Goal: Task Accomplishment & Management: Manage account settings

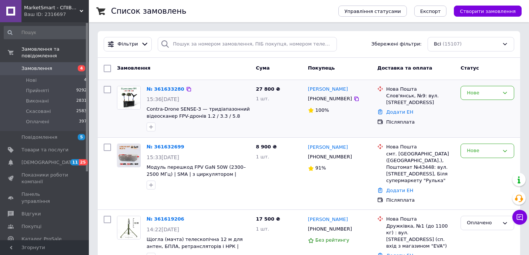
scroll to position [17, 0]
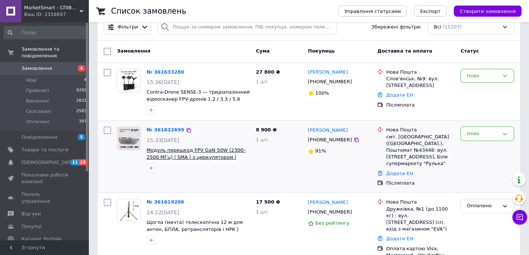
click at [197, 157] on span "Модуль перешкод FPV GaN 50W (2300–2500 МГц) | SMA | з циркулятором | Підсилювач…" at bounding box center [196, 156] width 99 height 19
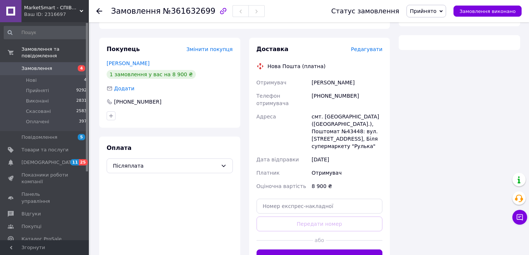
scroll to position [138, 0]
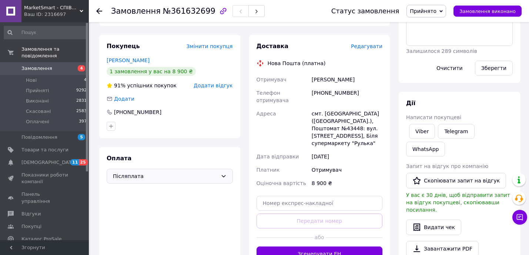
click at [176, 172] on span "Післяплата" at bounding box center [165, 176] width 105 height 8
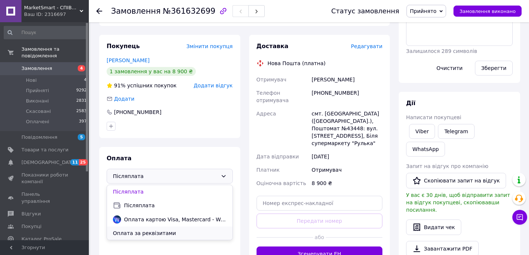
click at [147, 230] on span "Оплата за реквізитами" at bounding box center [170, 233] width 114 height 7
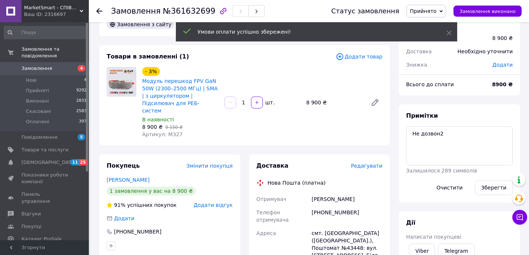
scroll to position [18, 0]
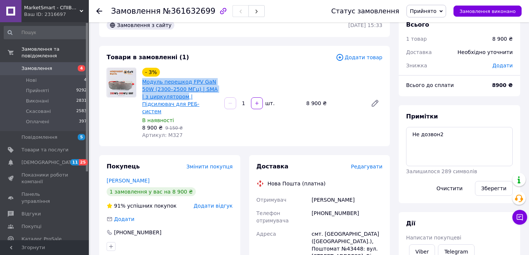
drag, startPoint x: 139, startPoint y: 82, endPoint x: 183, endPoint y: 96, distance: 45.7
click at [183, 96] on div "- 3% Модуль перешкод FPV GaN 50W (2300–2500 МГц) | SMA | з циркулятором | Підси…" at bounding box center [180, 103] width 82 height 74
copy link "Модуль перешкод FPV GaN 50W (2300–2500 МГц) | SMA | з циркулятором"
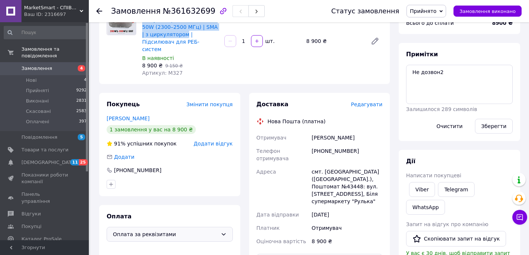
scroll to position [99, 0]
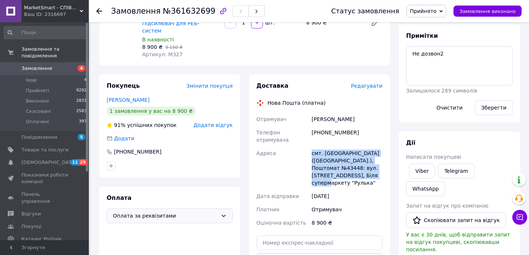
drag, startPoint x: 374, startPoint y: 169, endPoint x: 310, endPoint y: 142, distance: 69.3
click at [310, 142] on div "Отримувач Хохлов Євген Телефон отримувача +380950559151 Адреса смт. Вільшани (Х…" at bounding box center [319, 171] width 129 height 117
copy div "Адреса смт. Вільшани (Харківська обл.), Поштомат №43448: вул. Центральна, 1, Бі…"
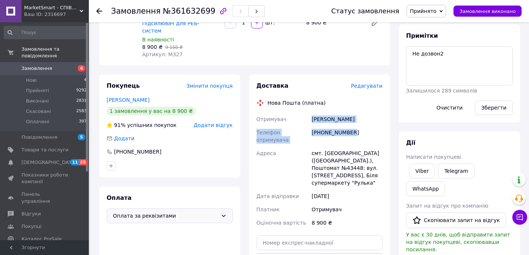
drag, startPoint x: 356, startPoint y: 126, endPoint x: 309, endPoint y: 110, distance: 49.1
click at [309, 113] on div "Отримувач Хохлов Євген Телефон отримувача +380950559151 Адреса смт. Вільшани (Х…" at bounding box center [319, 171] width 129 height 117
copy div "Отримувач Хохлов Євген Телефон отримувача +380950559151"
click at [33, 67] on span "Замовлення" at bounding box center [36, 68] width 31 height 7
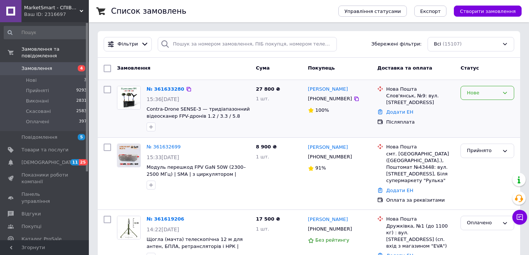
click at [484, 90] on div "Нове" at bounding box center [483, 93] width 32 height 8
click at [483, 111] on li "Прийнято" at bounding box center [487, 108] width 53 height 14
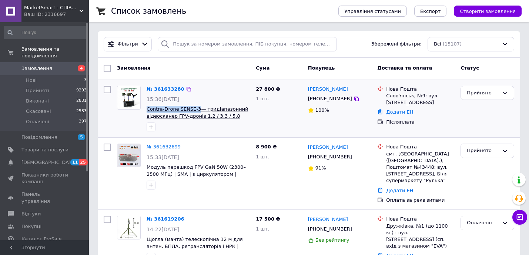
drag, startPoint x: 145, startPoint y: 109, endPoint x: 199, endPoint y: 109, distance: 54.4
click at [199, 109] on div "№ 361633280 15:36, 12.09.2025 Contra-Drone SENSE-3— тридіапазонний відеосканер …" at bounding box center [198, 109] width 109 height 52
copy span "Contra-Drone SENSE-3"
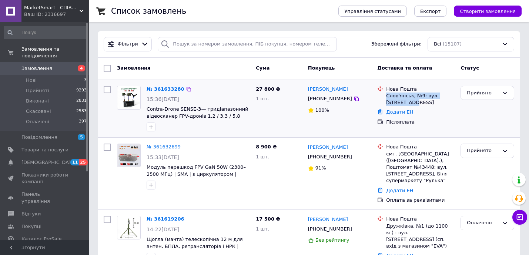
drag, startPoint x: 415, startPoint y: 103, endPoint x: 387, endPoint y: 96, distance: 29.4
click at [387, 96] on div "Слов'янськ, №9: вул. Поштова, 81" at bounding box center [420, 99] width 69 height 13
copy div "Слов'янськ, №9: вул. Поштова, 81"
drag, startPoint x: 346, startPoint y: 100, endPoint x: 307, endPoint y: 88, distance: 40.8
click at [307, 88] on div "Ґеоргій Жмурков +380501850200 100%" at bounding box center [340, 109] width 70 height 52
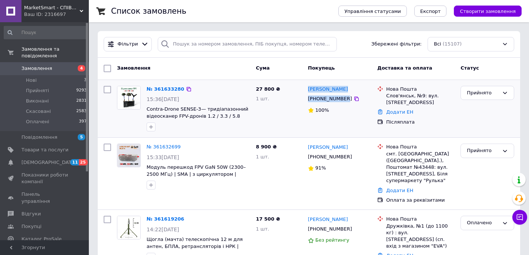
copy div "Ґеоргій Жмурков +380501850200"
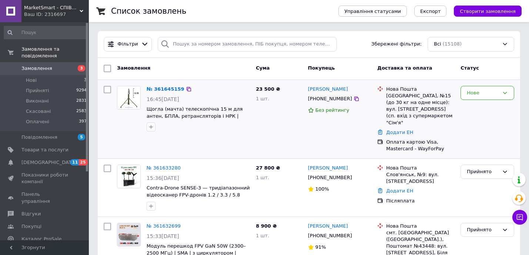
click at [216, 112] on span "Щогла (мачта) телескопічна 15 м для антен, БПЛА, ретрансляторів і НРК | Польові…" at bounding box center [198, 113] width 103 height 14
click at [187, 114] on span "Щогла (мачта) телескопічна 15 м для антен, БПЛА, ретрансляторів і НРК | Польові…" at bounding box center [195, 115] width 96 height 19
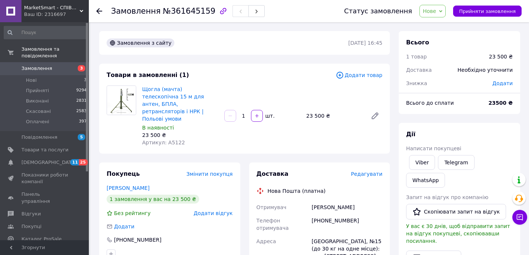
click at [46, 70] on span "Замовлення" at bounding box center [36, 68] width 31 height 7
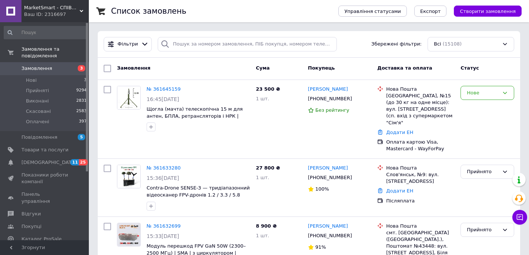
click at [46, 69] on span "Замовлення" at bounding box center [36, 68] width 31 height 7
click at [161, 117] on span "Щогла (мачта) телескопічна 15 м для антен, БПЛА, ретрансляторів і НРК | Польові…" at bounding box center [195, 115] width 96 height 19
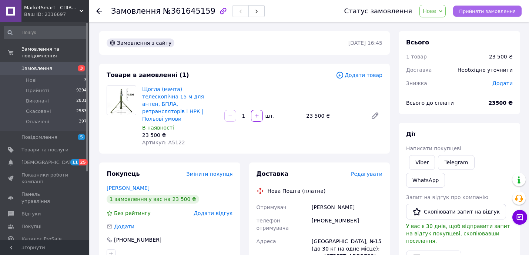
click at [494, 10] on span "Прийняти замовлення" at bounding box center [487, 12] width 57 height 6
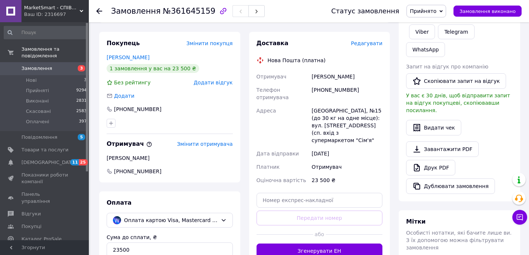
scroll to position [168, 0]
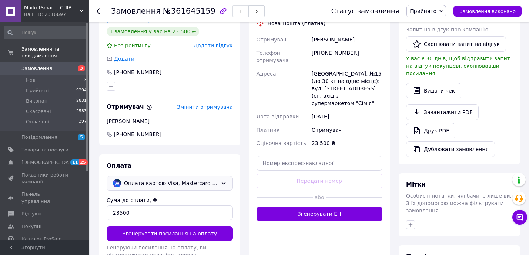
click at [153, 179] on span "Оплата картою Visa, Mastercard - WayForPay" at bounding box center [171, 183] width 94 height 8
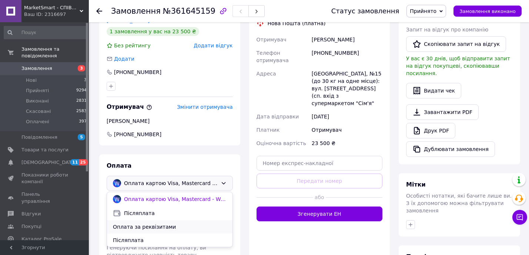
click at [150, 223] on span "Оплата за реквізитами" at bounding box center [170, 226] width 114 height 7
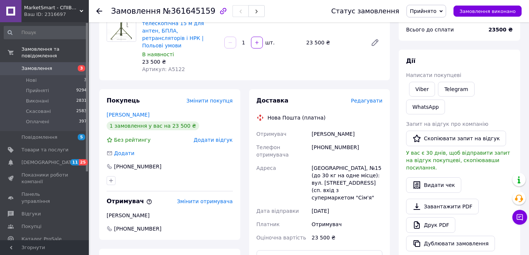
scroll to position [10, 0]
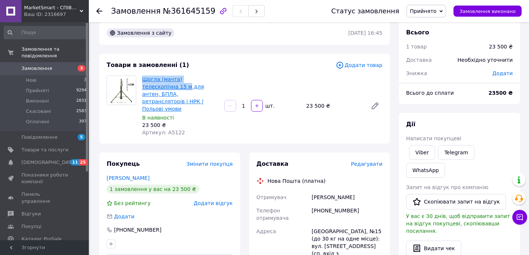
drag, startPoint x: 140, startPoint y: 79, endPoint x: 153, endPoint y: 84, distance: 14.0
click at [153, 84] on div "Щогла (мачта) телескопічна 15 м для антен, БПЛА, ретрансляторів і НРК | Польові…" at bounding box center [180, 106] width 82 height 64
copy link "Щогла (мачта) телескопічна 15 м"
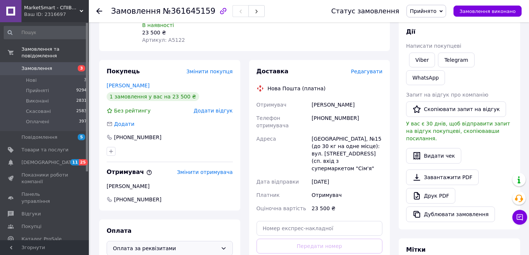
scroll to position [103, 0]
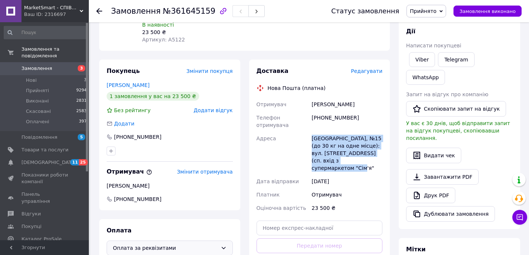
drag, startPoint x: 337, startPoint y: 160, endPoint x: 310, endPoint y: 133, distance: 38.2
click at [310, 133] on div "[GEOGRAPHIC_DATA], №15 (до 30 кг на одне місце): вул. [STREET_ADDRESS] (сп. вхі…" at bounding box center [347, 153] width 74 height 43
copy div "[GEOGRAPHIC_DATA], №15 (до 30 кг на одне місце): вул. [STREET_ADDRESS] (сп. вхі…"
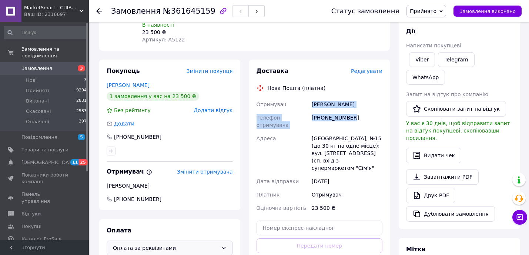
drag, startPoint x: 358, startPoint y: 111, endPoint x: 312, endPoint y: 94, distance: 48.6
click at [312, 98] on div "Отримувач Вознюк Гліб Телефон отримувача +380669403691 Адреса Краматорськ, №15 …" at bounding box center [319, 156] width 129 height 117
copy div "Вознюк Гліб Телефон отримувача +380669403691"
drag, startPoint x: 164, startPoint y: 79, endPoint x: 106, endPoint y: 79, distance: 58.2
click at [107, 81] on div "[PERSON_NAME]" at bounding box center [170, 84] width 126 height 7
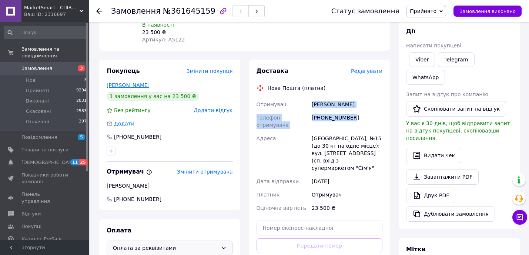
copy link "[PERSON_NAME]"
click at [44, 70] on span "Замовлення" at bounding box center [36, 68] width 31 height 7
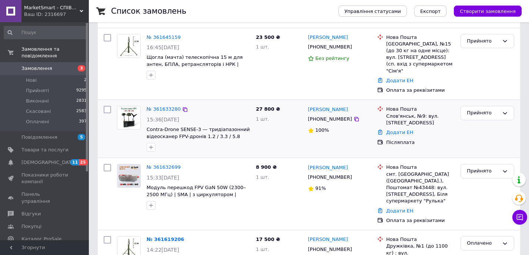
scroll to position [57, 0]
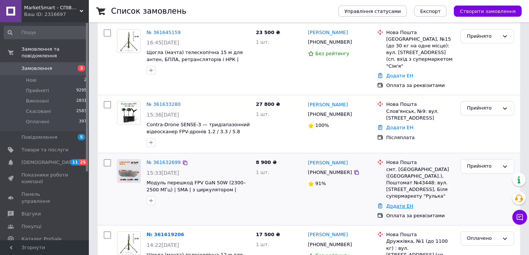
click at [394, 203] on link "Додати ЕН" at bounding box center [399, 206] width 27 height 6
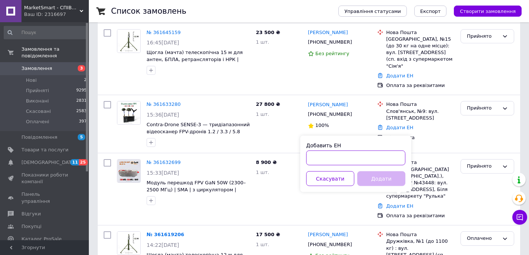
click at [320, 157] on input "Добавить ЕН" at bounding box center [355, 158] width 99 height 15
paste input "59001453737899"
type input "59001453737899"
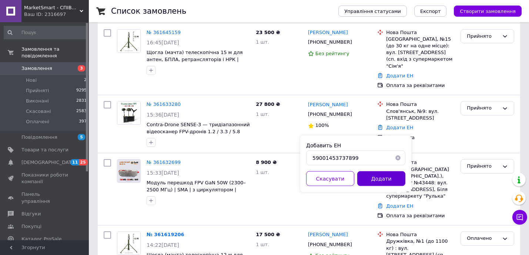
click at [379, 177] on button "Додати" at bounding box center [381, 178] width 48 height 15
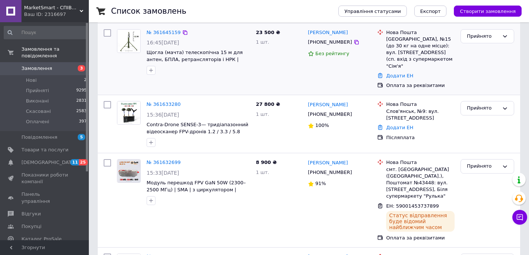
scroll to position [0, 0]
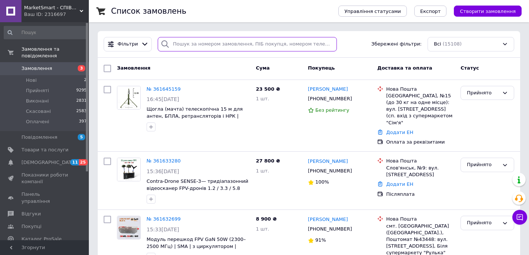
click at [188, 44] on input "search" at bounding box center [247, 44] width 179 height 14
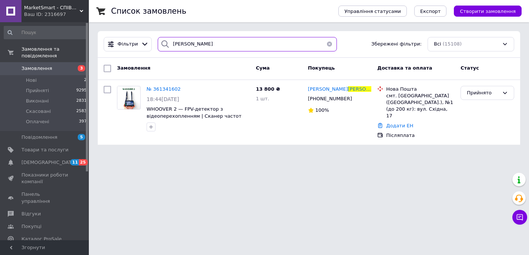
type input "попко"
click at [30, 72] on span "Замовлення" at bounding box center [36, 68] width 31 height 7
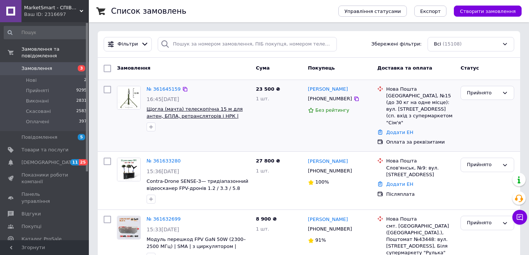
click at [185, 116] on span "Щогла (мачта) телескопічна 15 м для антен, БПЛА, ретрансляторів і НРК | Польові…" at bounding box center [195, 115] width 96 height 19
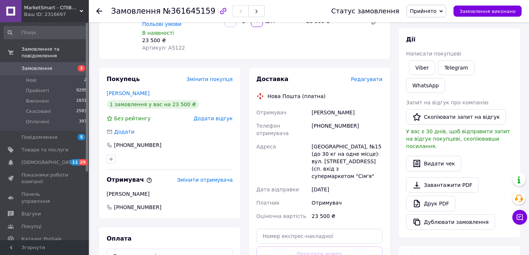
scroll to position [109, 0]
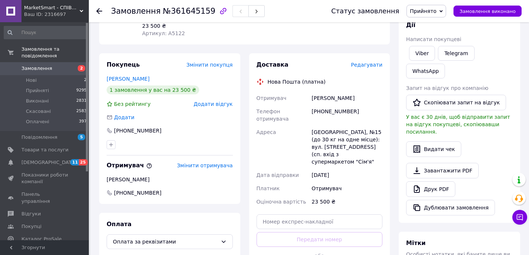
click at [362, 62] on span "Редагувати" at bounding box center [366, 65] width 31 height 6
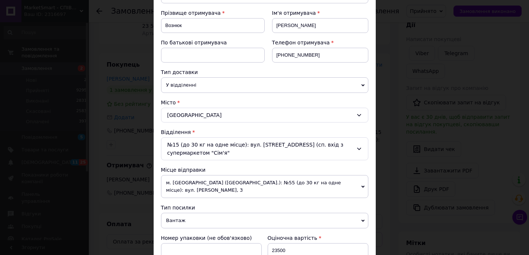
scroll to position [108, 0]
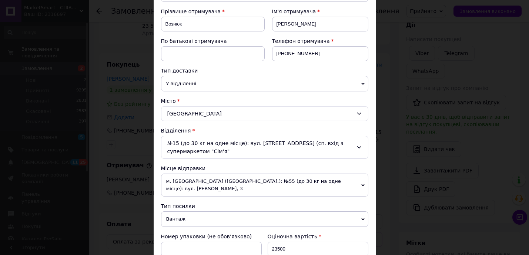
click at [360, 146] on icon at bounding box center [359, 147] width 6 height 6
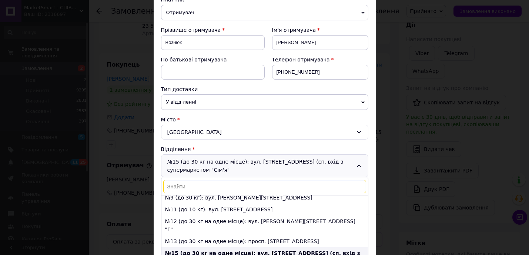
scroll to position [0, 0]
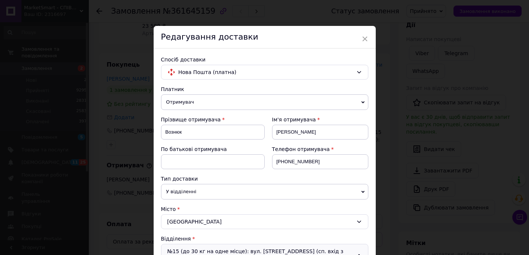
click at [124, 55] on div "× Редагування доставки Спосіб доставки Нова Пошта (платна) Платник Отримувач Ві…" at bounding box center [264, 127] width 529 height 255
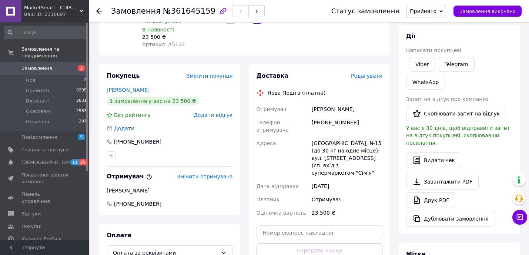
scroll to position [95, 0]
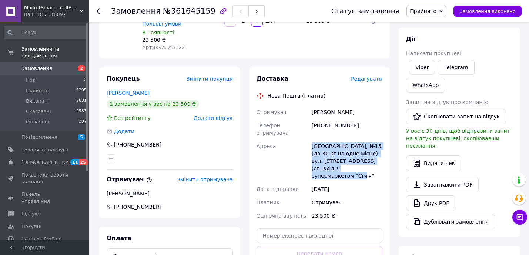
drag, startPoint x: 308, startPoint y: 139, endPoint x: 342, endPoint y: 168, distance: 44.7
click at [342, 168] on div "Отримувач Вознюк Гліб Телефон отримувача +380669403691 Адреса Краматорськ, №15 …" at bounding box center [319, 164] width 129 height 117
click at [308, 140] on div "Адреса" at bounding box center [282, 161] width 55 height 43
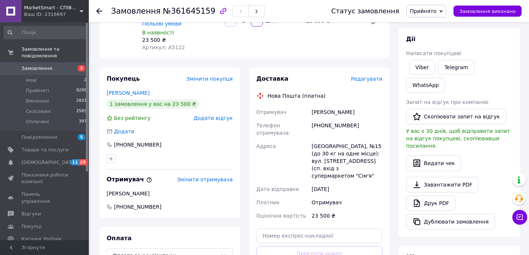
click at [45, 66] on span "Замовлення" at bounding box center [36, 68] width 31 height 7
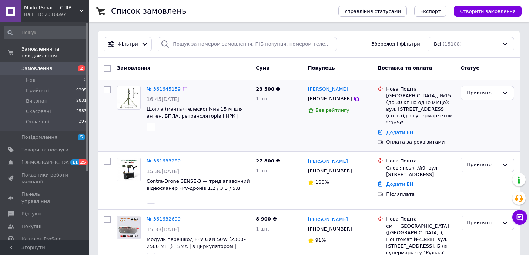
click at [219, 108] on span "Щогла (мачта) телескопічна 15 м для антен, БПЛА, ретрансляторів і НРК | Польові…" at bounding box center [195, 115] width 96 height 19
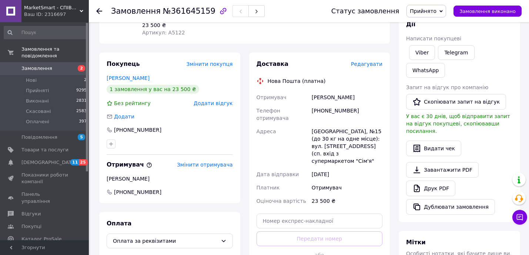
scroll to position [124, 0]
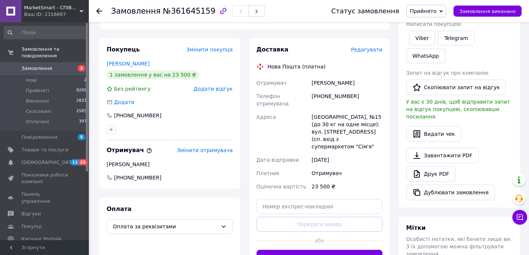
click at [367, 47] on span "Редагувати" at bounding box center [366, 50] width 31 height 6
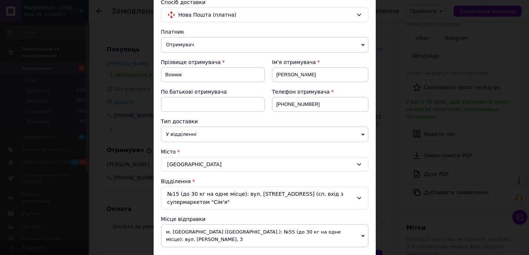
scroll to position [64, 0]
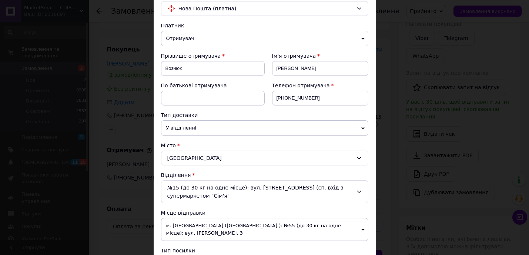
click at [357, 191] on icon at bounding box center [359, 192] width 6 height 6
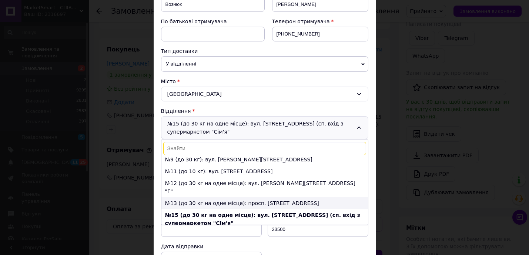
scroll to position [133, 0]
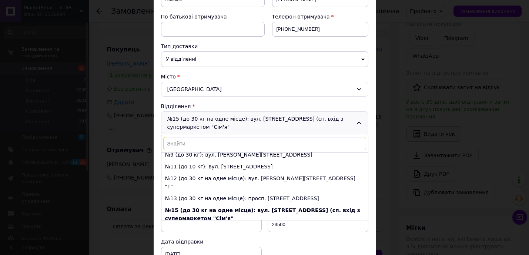
click at [416, 129] on div "× Редагування доставки Спосіб доставки Нова Пошта (платна) Платник Отримувач Ві…" at bounding box center [264, 127] width 529 height 255
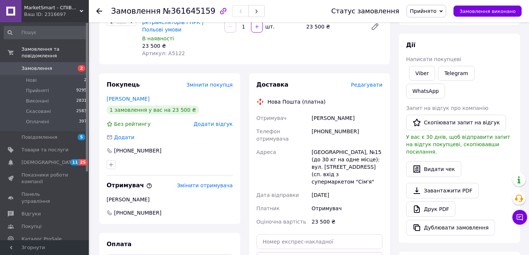
scroll to position [75, 0]
